Goal: Transaction & Acquisition: Purchase product/service

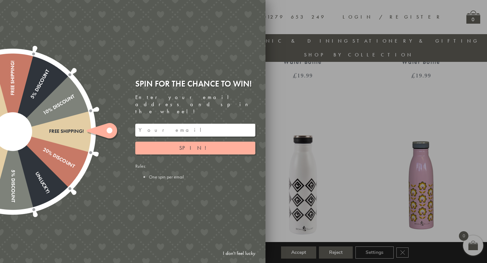
scroll to position [419, 0]
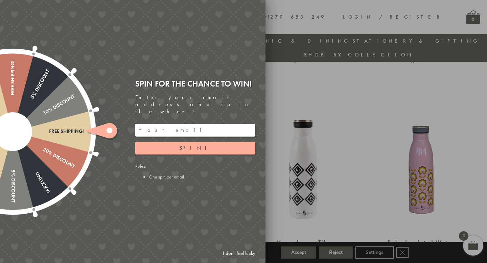
click at [238, 254] on link "I don't feel lucky" at bounding box center [239, 253] width 39 height 13
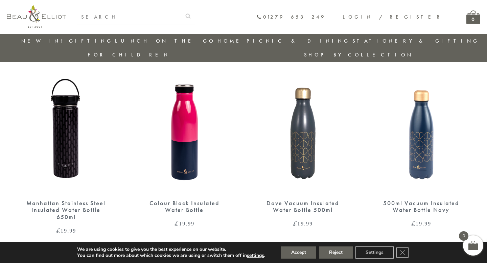
scroll to position [646, 0]
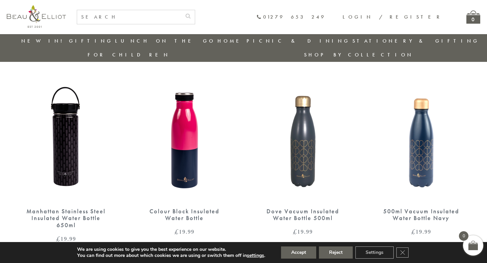
click at [302, 123] on img at bounding box center [302, 133] width 105 height 135
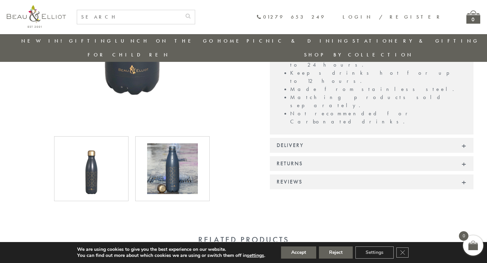
scroll to position [271, 0]
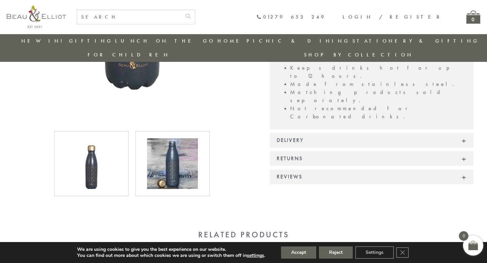
click at [464, 170] on div "Reviews" at bounding box center [372, 177] width 204 height 15
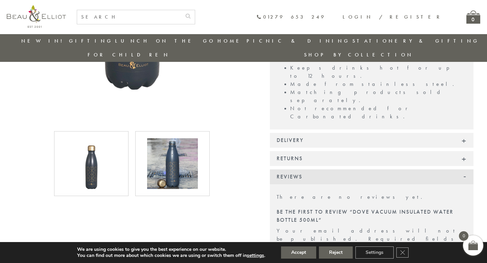
click at [465, 170] on div "Reviews" at bounding box center [372, 177] width 204 height 15
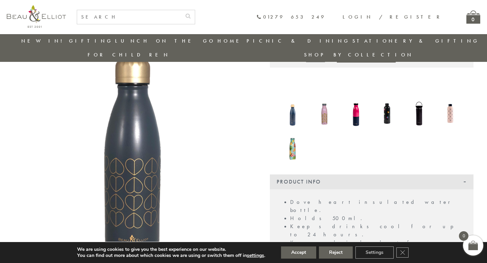
scroll to position [0, 0]
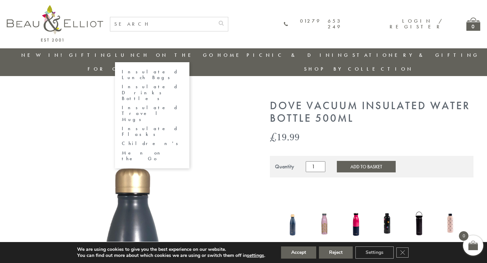
click at [122, 84] on link "Insulated Drinks Bottles" at bounding box center [152, 93] width 61 height 18
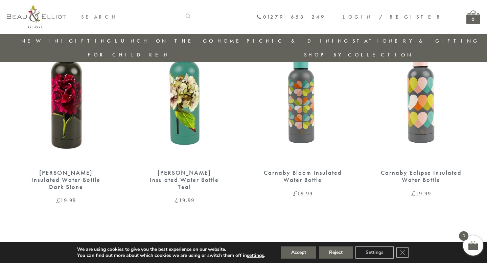
scroll to position [155, 0]
